Goal: Information Seeking & Learning: Learn about a topic

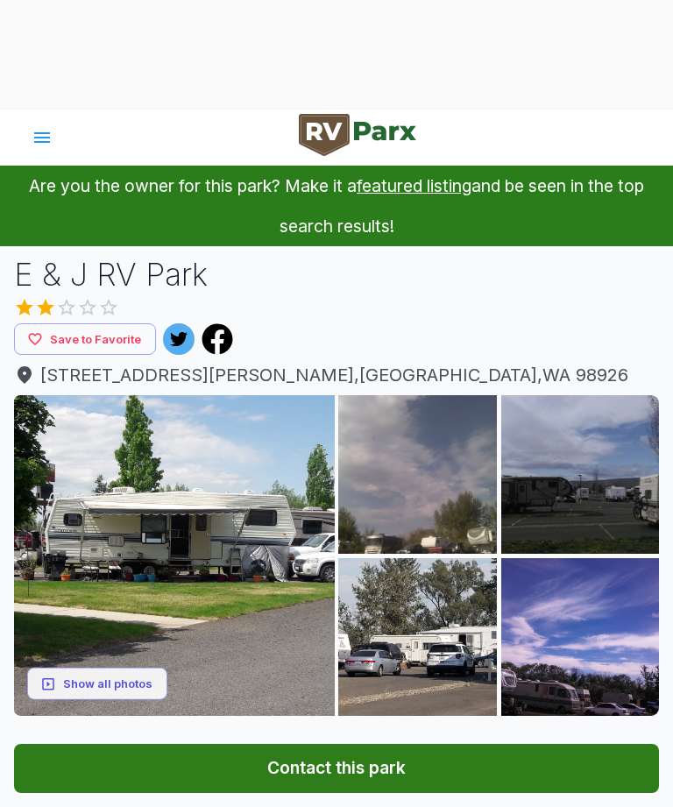
click at [257, 584] on img at bounding box center [174, 555] width 321 height 321
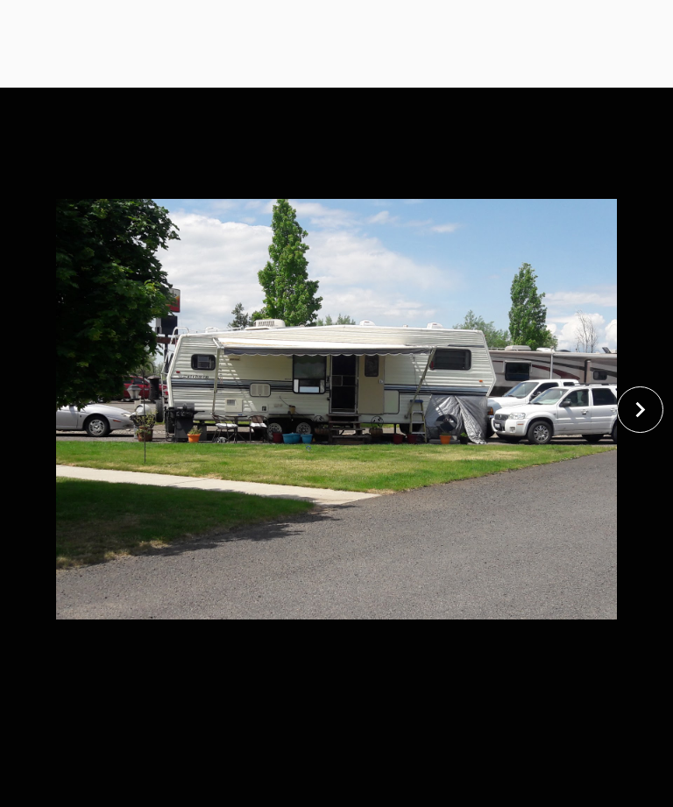
click at [635, 412] on icon "close" at bounding box center [640, 409] width 31 height 31
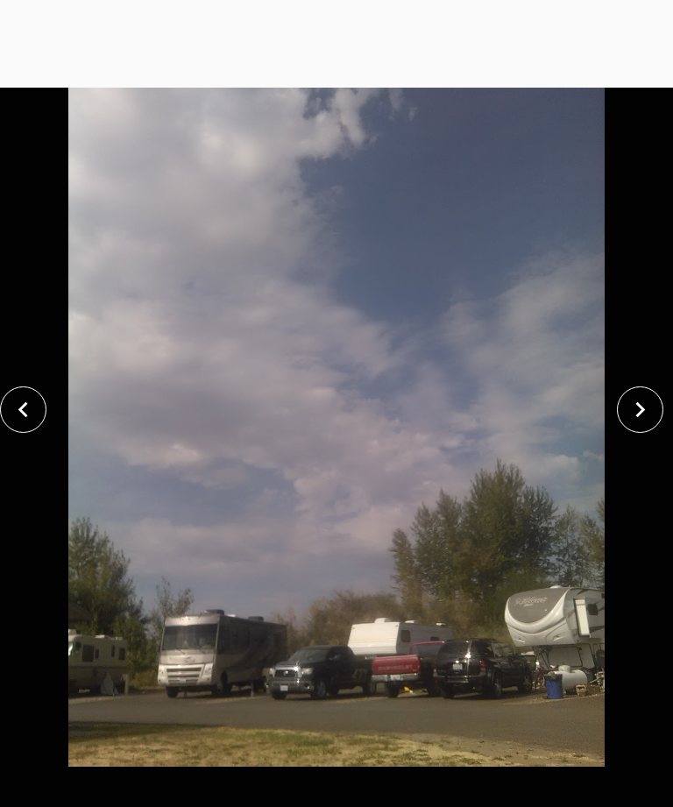
click at [640, 414] on icon "close" at bounding box center [640, 409] width 31 height 31
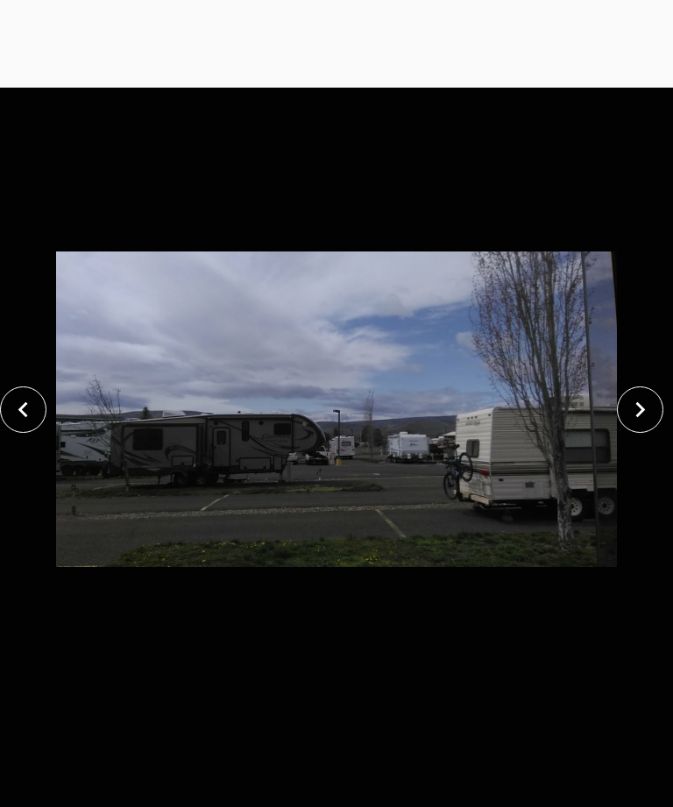
click at [640, 412] on icon "close" at bounding box center [640, 409] width 10 height 16
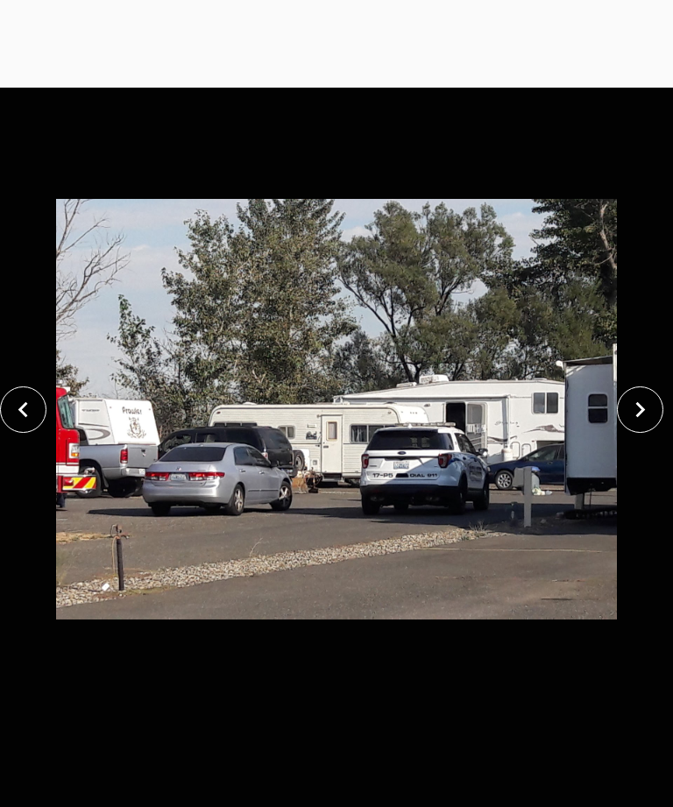
click at [639, 414] on icon "close" at bounding box center [640, 409] width 10 height 16
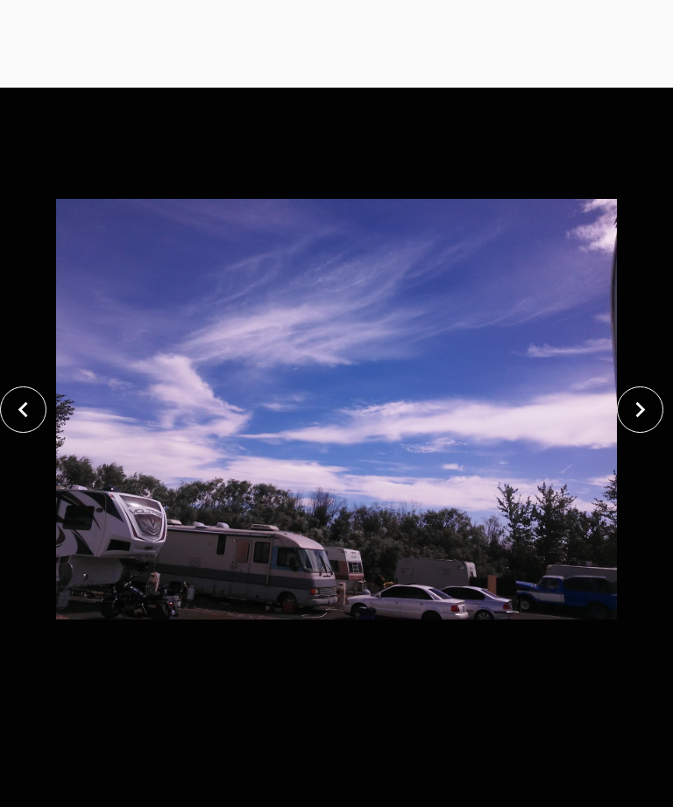
click at [641, 414] on icon "close" at bounding box center [640, 409] width 31 height 31
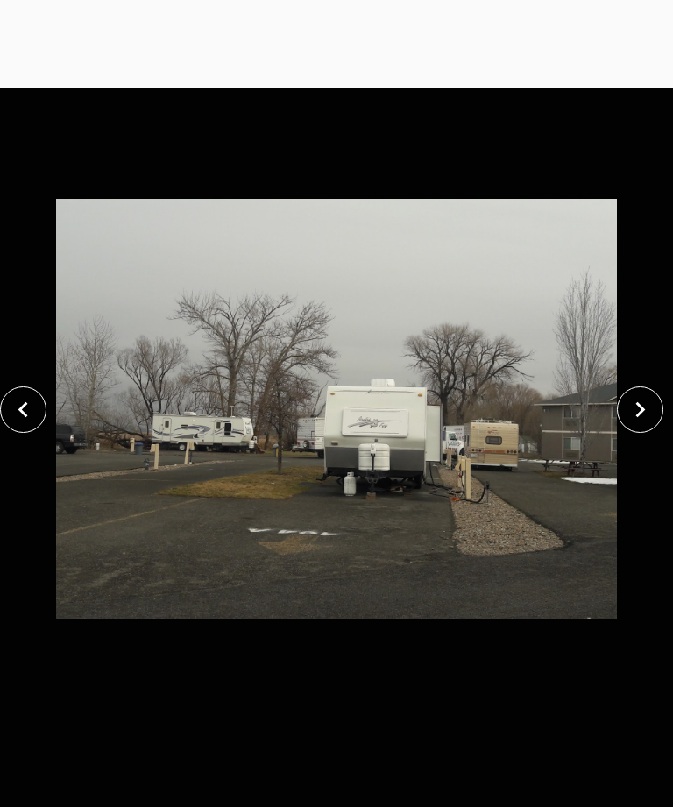
click at [641, 413] on icon "close" at bounding box center [640, 409] width 31 height 31
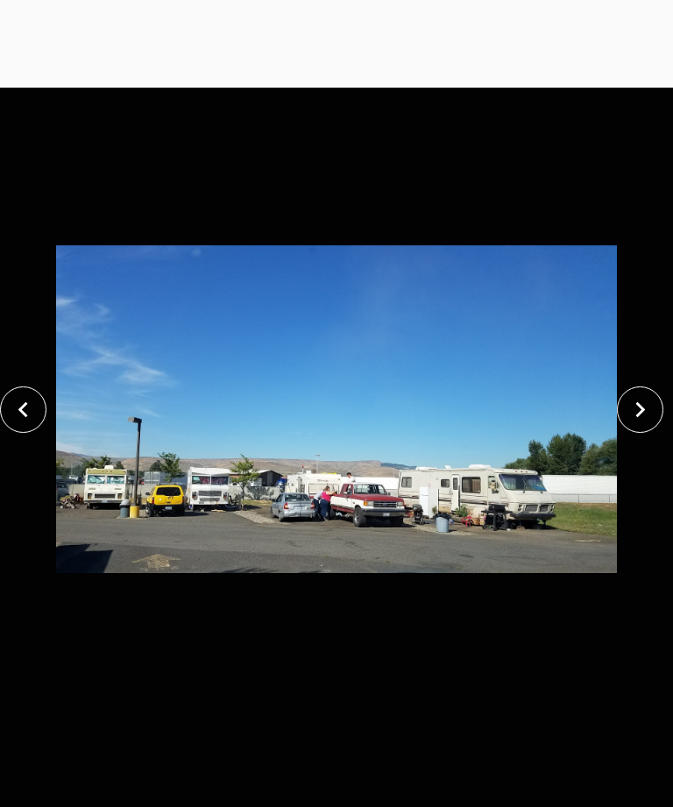
click at [636, 415] on icon "close" at bounding box center [640, 409] width 10 height 16
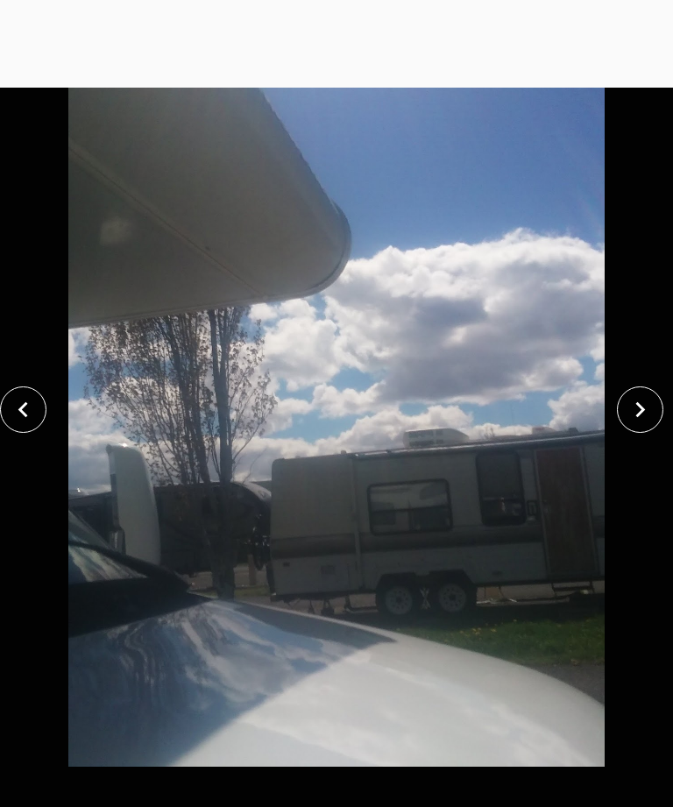
click at [641, 410] on icon "close" at bounding box center [640, 409] width 10 height 16
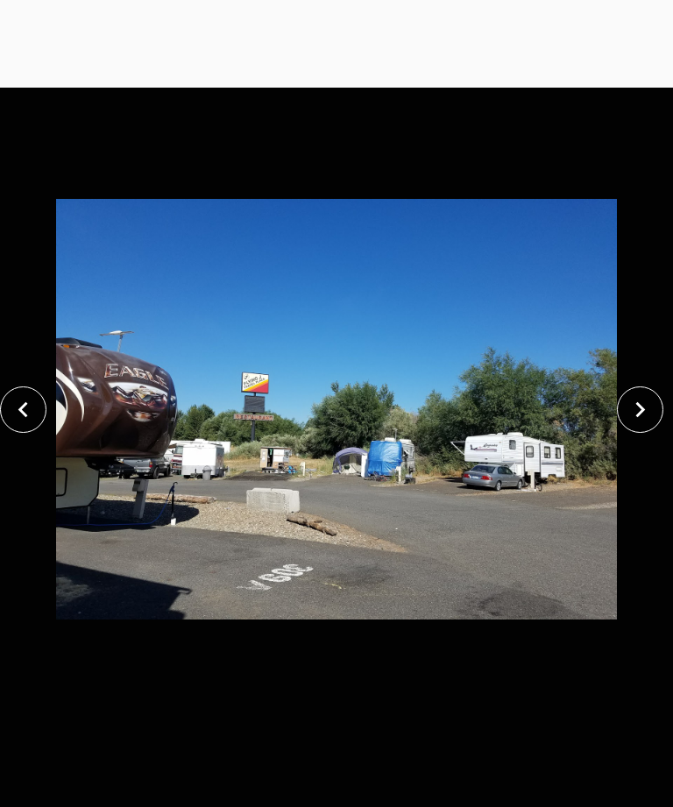
click at [638, 410] on icon "close" at bounding box center [640, 409] width 31 height 31
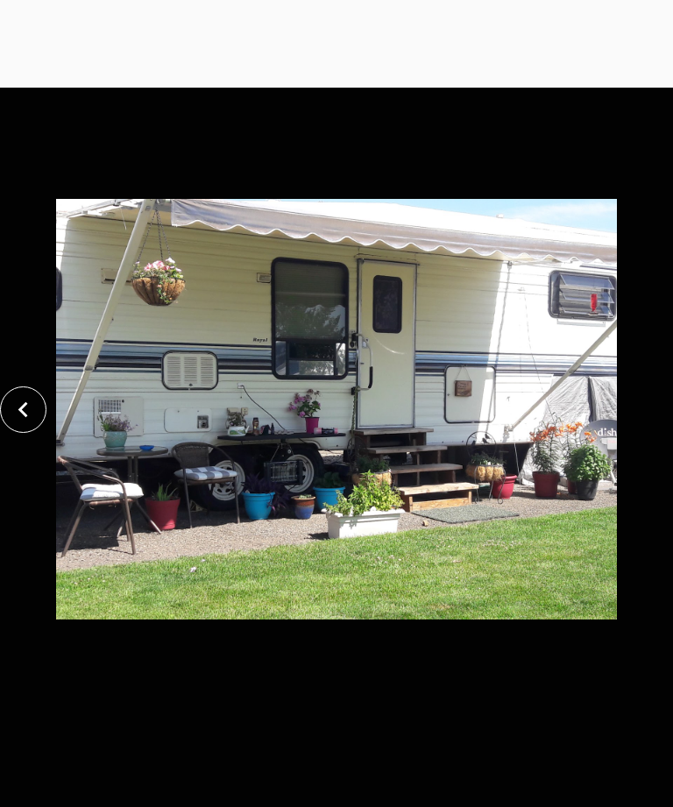
click at [650, 410] on div at bounding box center [336, 409] width 673 height 715
click at [572, 437] on img at bounding box center [336, 409] width 561 height 715
